Goal: Book appointment/travel/reservation

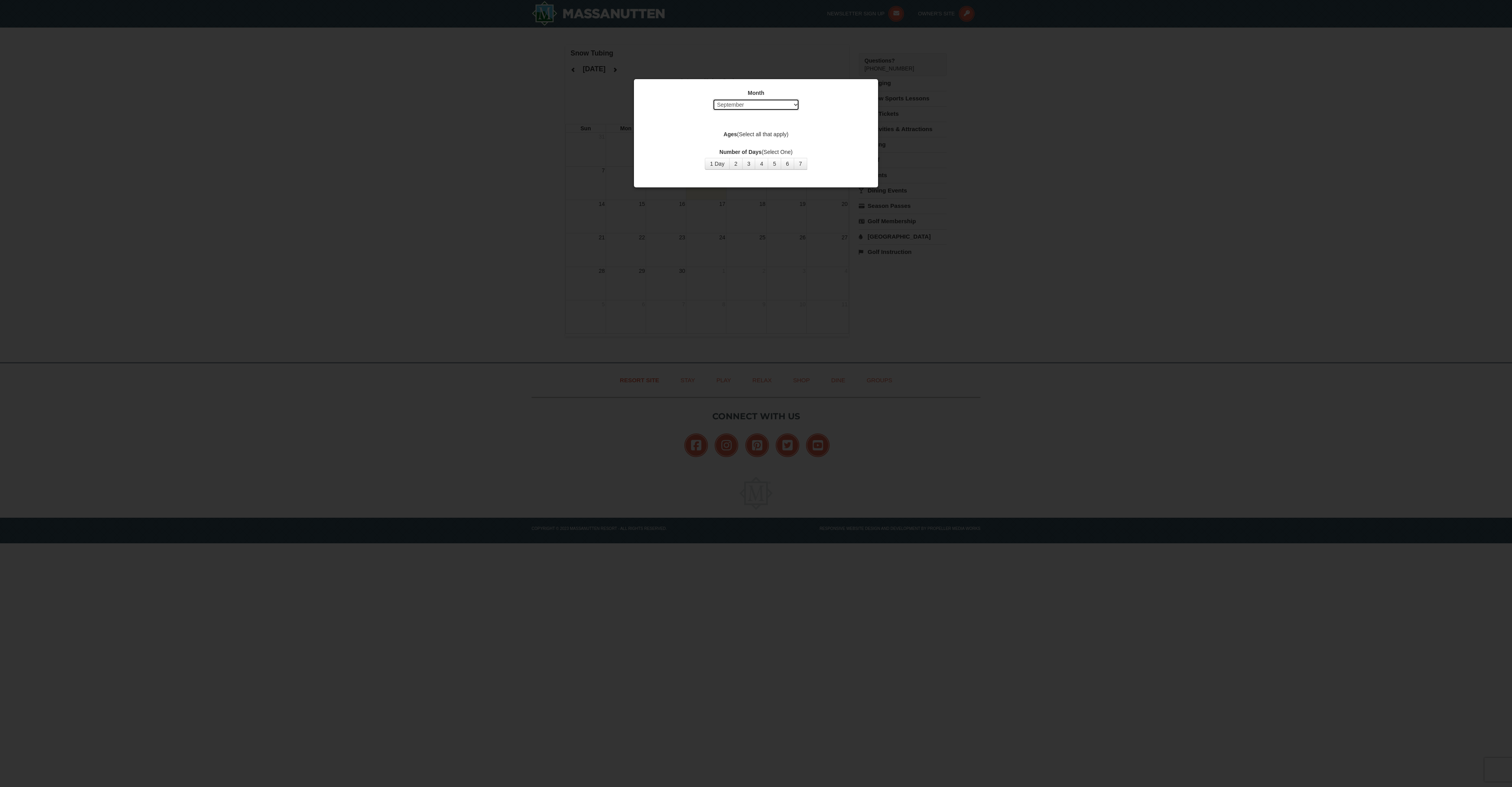
click at [794, 104] on select "Select September October November December January February March April May Jun…" at bounding box center [756, 104] width 87 height 12
click at [713, 99] on select "Select September October November December January February March April May Jun…" at bounding box center [756, 104] width 87 height 12
click at [717, 166] on button "1 Day" at bounding box center [717, 164] width 25 height 12
click at [761, 135] on label "Ages (Select all that apply)" at bounding box center [756, 134] width 224 height 8
click at [711, 169] on button "1 Day" at bounding box center [717, 164] width 25 height 12
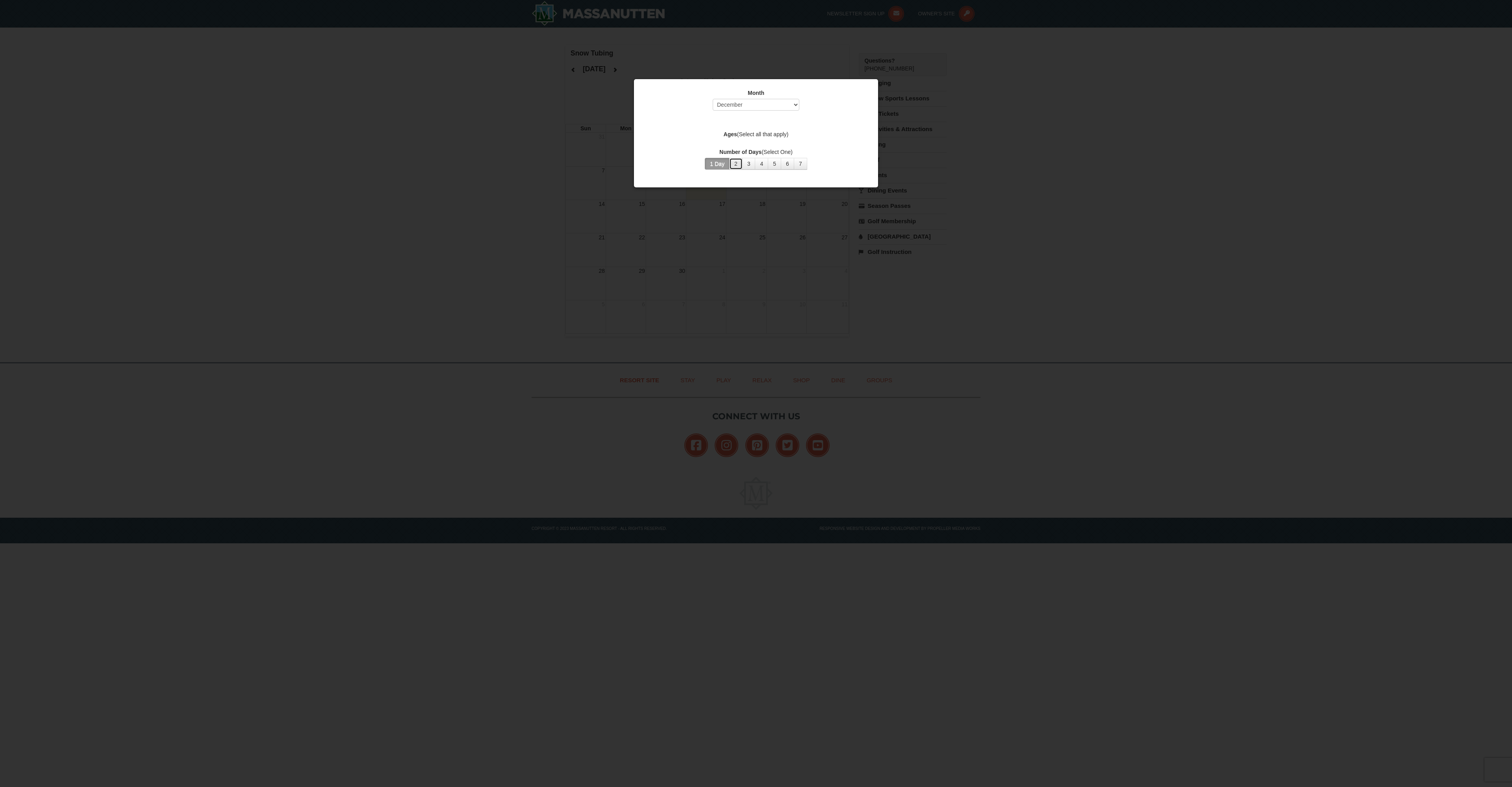
click at [736, 164] on button "2" at bounding box center [735, 164] width 14 height 12
click at [716, 165] on button "1 Day" at bounding box center [717, 164] width 25 height 12
click at [838, 147] on div "Month Select September October November December January February March April M…" at bounding box center [756, 130] width 236 height 93
click at [796, 104] on select "Select September October November December January February March April May Jun…" at bounding box center [756, 104] width 87 height 12
select select "1"
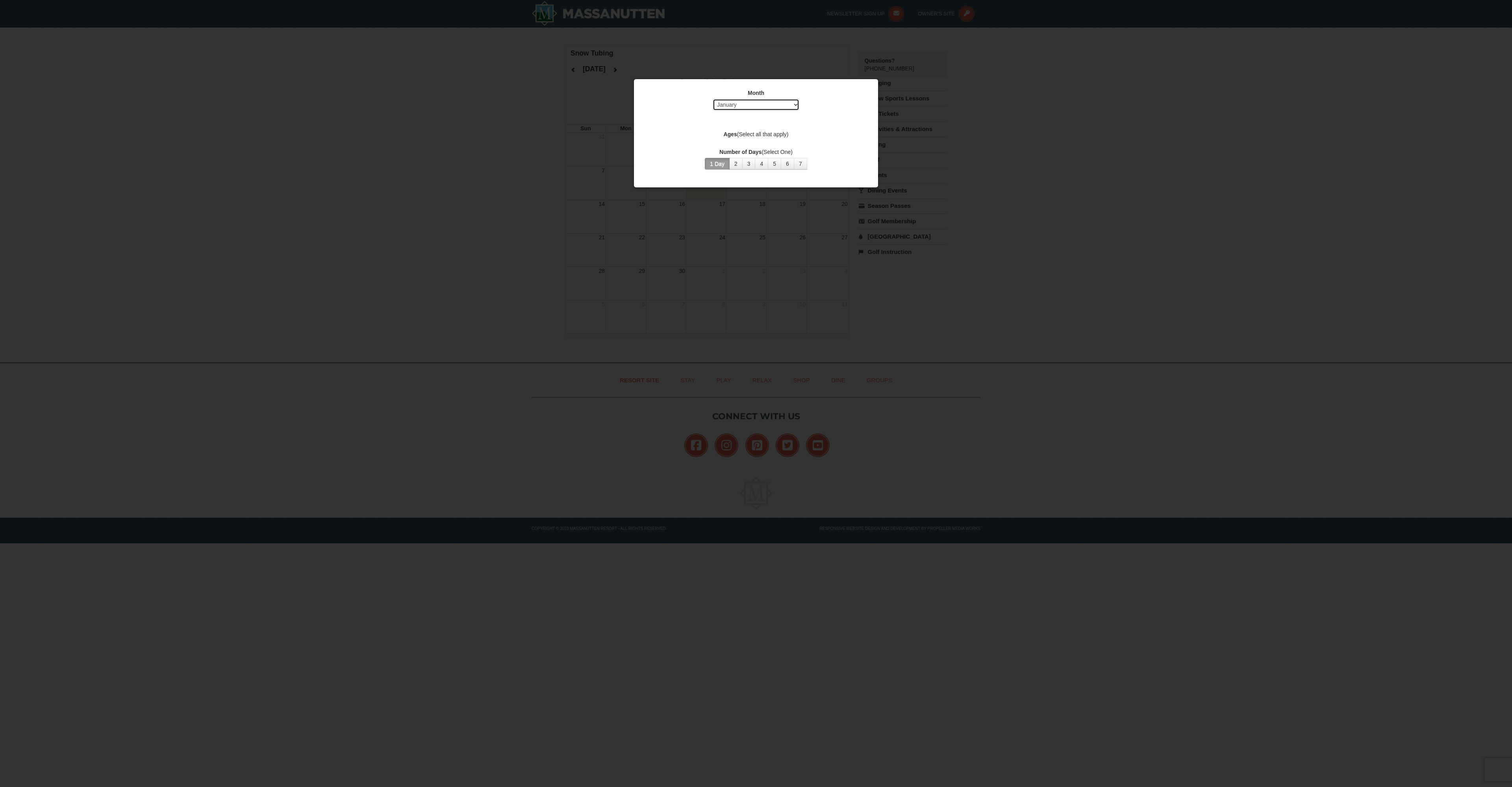
click at [713, 99] on select "Select September October November December January February March April May Jun…" at bounding box center [756, 104] width 87 height 12
click at [730, 165] on button "2" at bounding box center [735, 164] width 14 height 12
click at [1160, 286] on div at bounding box center [756, 393] width 1512 height 787
drag, startPoint x: 469, startPoint y: 307, endPoint x: 511, endPoint y: 314, distance: 42.6
click at [495, 313] on div at bounding box center [756, 393] width 1512 height 787
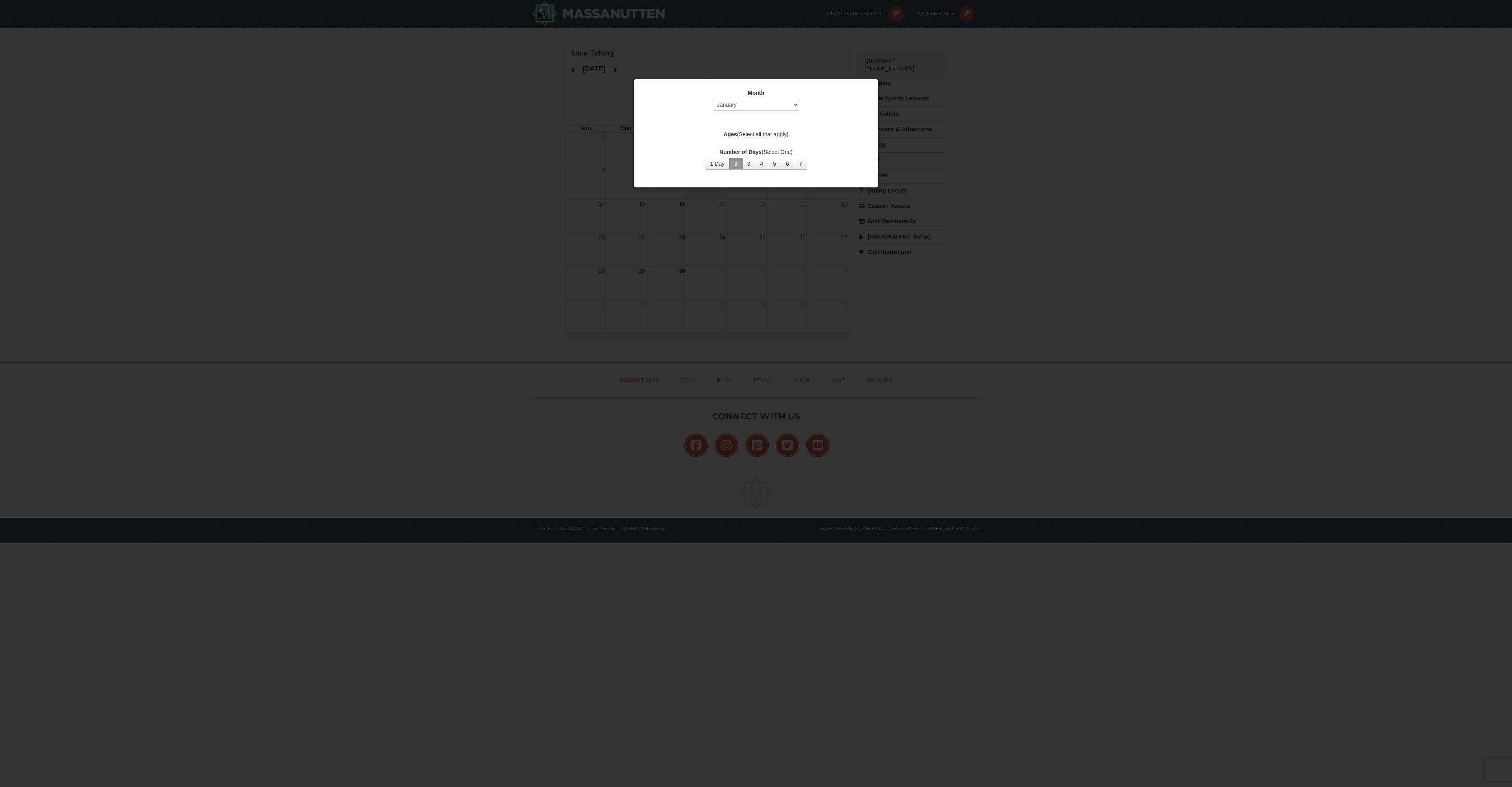
drag, startPoint x: 508, startPoint y: 306, endPoint x: 512, endPoint y: 300, distance: 7.2
click at [508, 304] on div at bounding box center [756, 393] width 1512 height 787
